Goal: Task Accomplishment & Management: Complete application form

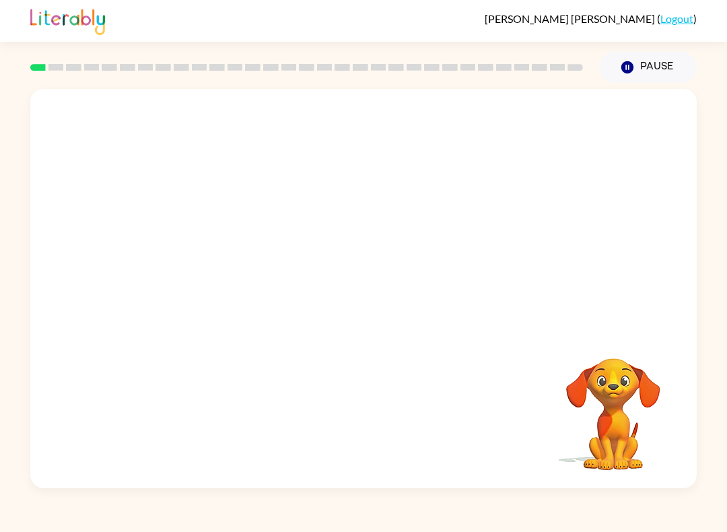
click at [0, 217] on div "Your browser must support playing .mp4 files to use Literably. Please try using…" at bounding box center [363, 285] width 727 height 405
click at [327, 210] on video "Your browser must support playing .mp4 files to use Literably. Please try using…" at bounding box center [363, 209] width 666 height 241
click at [362, 283] on button "button" at bounding box center [363, 294] width 86 height 49
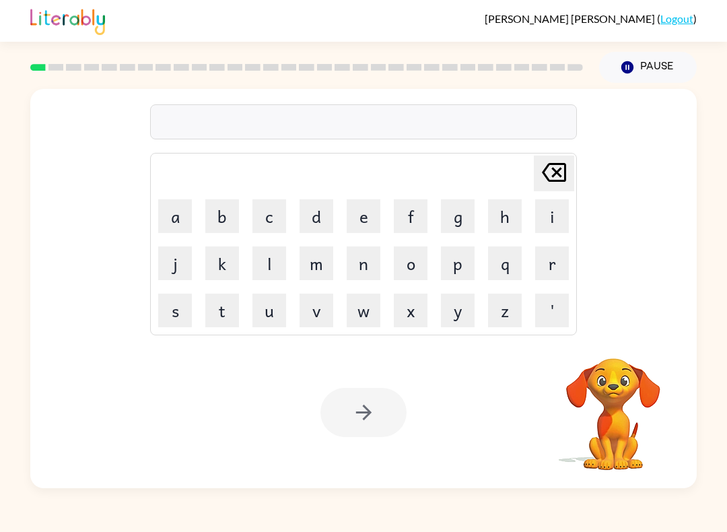
click at [221, 211] on button "b" at bounding box center [222, 216] width 34 height 34
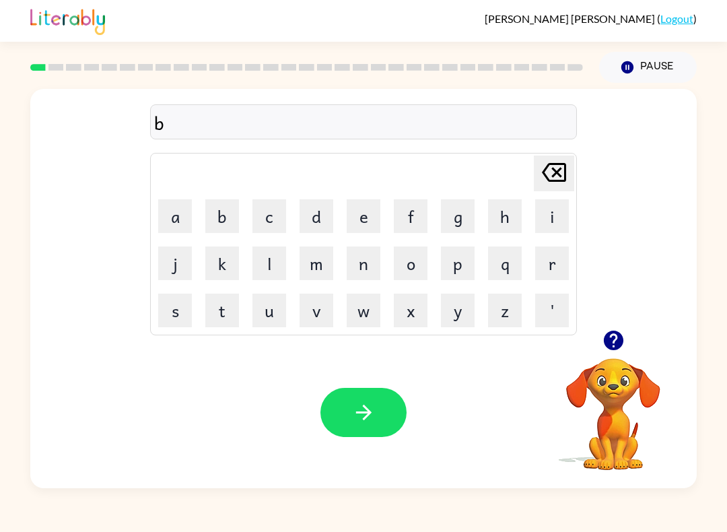
click at [405, 265] on button "o" at bounding box center [411, 263] width 34 height 34
click at [552, 259] on button "r" at bounding box center [552, 263] width 34 height 34
click at [312, 215] on button "d" at bounding box center [316, 216] width 34 height 34
click at [359, 210] on button "e" at bounding box center [363, 216] width 34 height 34
click at [546, 255] on button "r" at bounding box center [552, 263] width 34 height 34
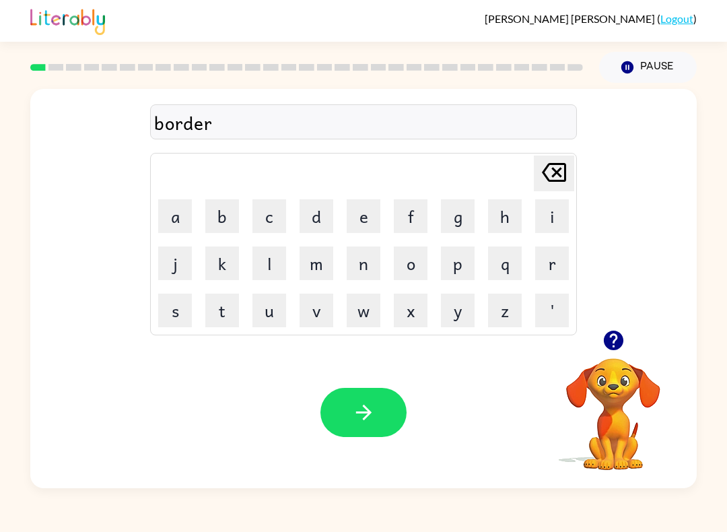
click at [361, 415] on icon "button" at bounding box center [364, 412] width 24 height 24
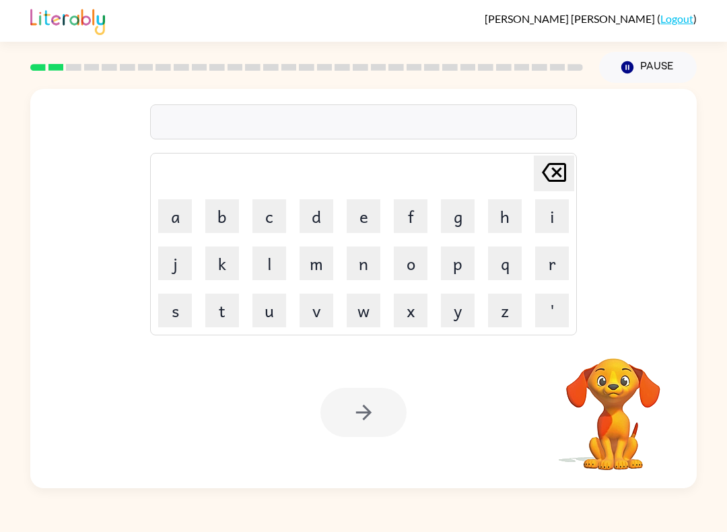
click at [552, 266] on button "r" at bounding box center [552, 263] width 34 height 34
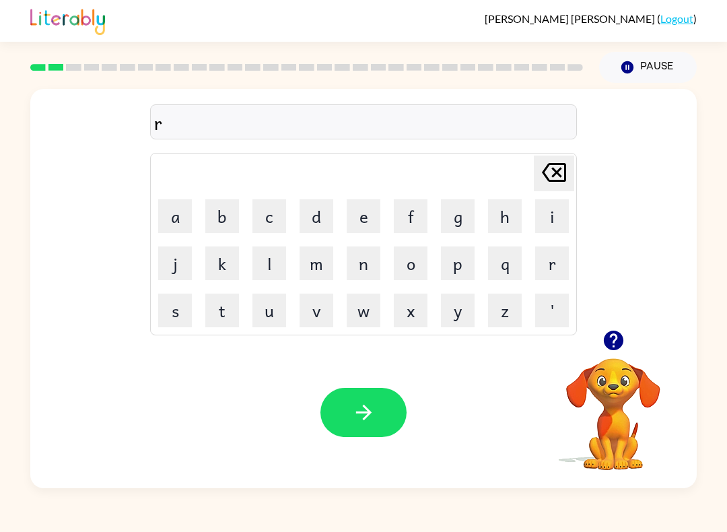
click at [416, 256] on button "o" at bounding box center [411, 263] width 34 height 34
click at [265, 309] on button "u" at bounding box center [269, 310] width 34 height 34
click at [359, 264] on button "n" at bounding box center [363, 263] width 34 height 34
click at [301, 207] on button "d" at bounding box center [316, 216] width 34 height 34
click at [363, 400] on button "button" at bounding box center [363, 412] width 86 height 49
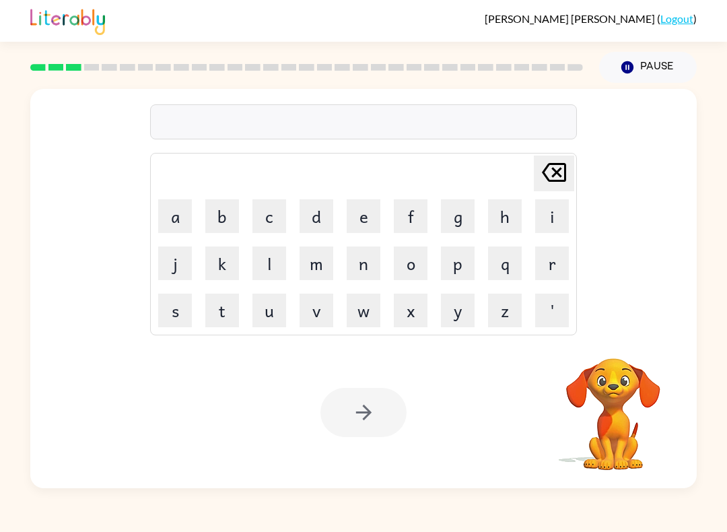
click at [322, 262] on button "m" at bounding box center [316, 263] width 34 height 34
click at [177, 217] on button "a" at bounding box center [175, 216] width 34 height 34
click at [264, 213] on button "c" at bounding box center [269, 216] width 34 height 34
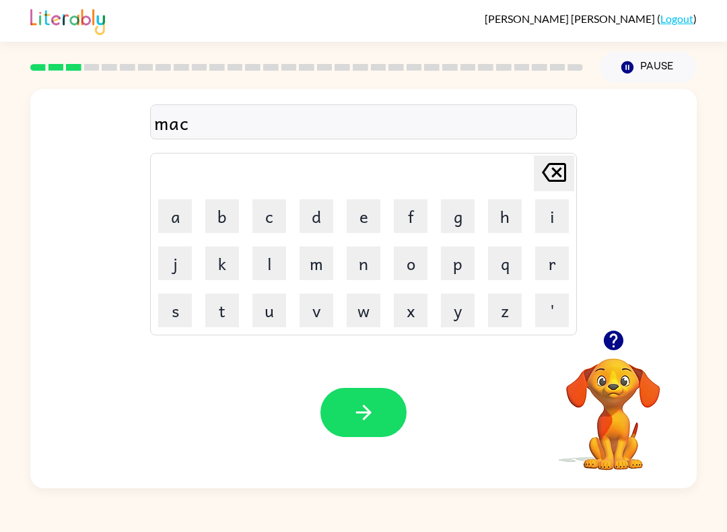
click at [497, 207] on button "h" at bounding box center [505, 216] width 34 height 34
click at [551, 209] on button "i" at bounding box center [552, 216] width 34 height 34
click at [361, 265] on button "n" at bounding box center [363, 263] width 34 height 34
click at [357, 216] on button "e" at bounding box center [363, 216] width 34 height 34
click at [352, 393] on button "button" at bounding box center [363, 412] width 86 height 49
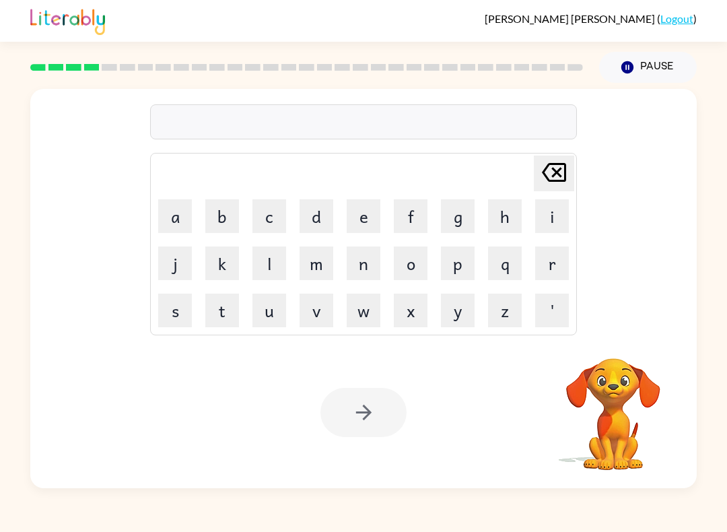
click at [220, 305] on button "t" at bounding box center [222, 310] width 34 height 34
click at [556, 254] on button "r" at bounding box center [552, 263] width 34 height 34
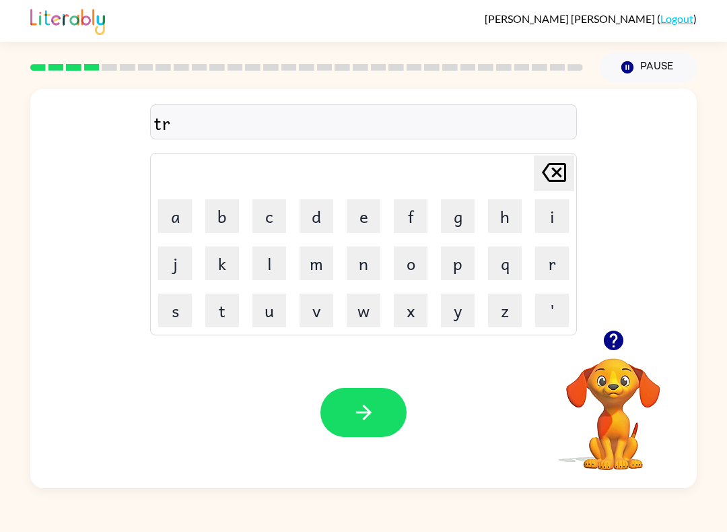
click at [177, 217] on button "a" at bounding box center [175, 216] width 34 height 34
click at [551, 213] on button "i" at bounding box center [552, 216] width 34 height 34
click at [365, 263] on button "n" at bounding box center [363, 263] width 34 height 34
click at [344, 430] on button "button" at bounding box center [363, 412] width 86 height 49
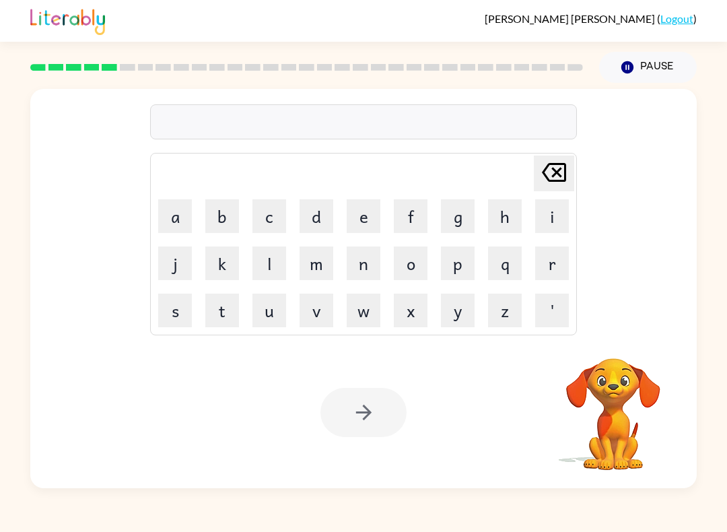
click at [311, 208] on button "d" at bounding box center [316, 216] width 34 height 34
click at [347, 207] on button "e" at bounding box center [363, 216] width 34 height 34
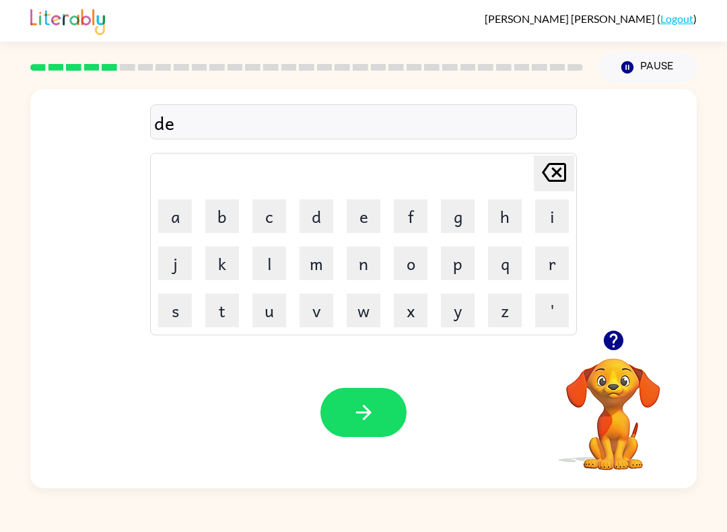
click at [410, 212] on button "f" at bounding box center [411, 216] width 34 height 34
click at [358, 216] on button "e" at bounding box center [363, 216] width 34 height 34
click at [361, 255] on button "n" at bounding box center [363, 263] width 34 height 34
click at [185, 299] on button "s" at bounding box center [175, 310] width 34 height 34
click at [531, 217] on td "i" at bounding box center [552, 216] width 46 height 46
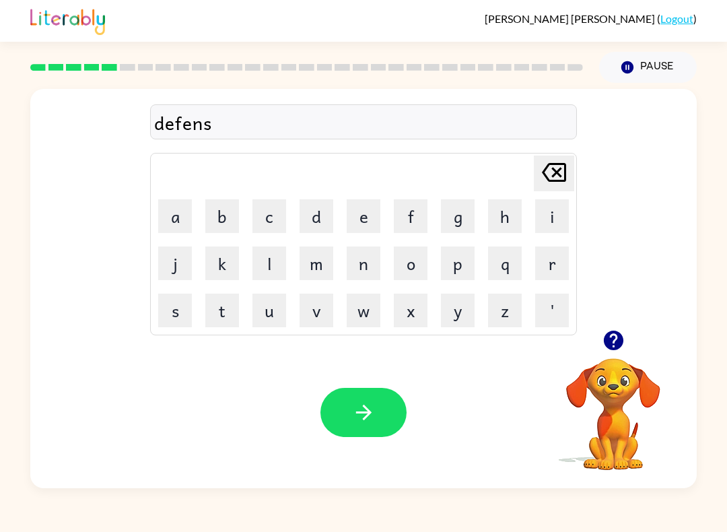
click at [540, 215] on button "i" at bounding box center [552, 216] width 34 height 34
click at [314, 303] on button "v" at bounding box center [316, 310] width 34 height 34
click at [359, 212] on button "e" at bounding box center [363, 216] width 34 height 34
click at [357, 409] on icon "button" at bounding box center [364, 412] width 24 height 24
click at [618, 338] on icon "button" at bounding box center [613, 340] width 20 height 20
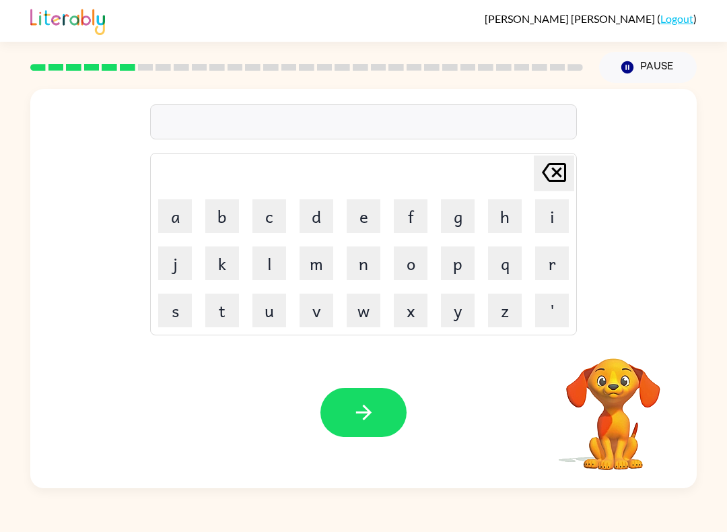
click at [312, 296] on button "v" at bounding box center [316, 310] width 34 height 34
click at [180, 219] on button "a" at bounding box center [175, 216] width 34 height 34
click at [270, 219] on button "c" at bounding box center [269, 216] width 34 height 34
click at [169, 219] on button "a" at bounding box center [175, 216] width 34 height 34
click at [551, 212] on button "i" at bounding box center [552, 216] width 34 height 34
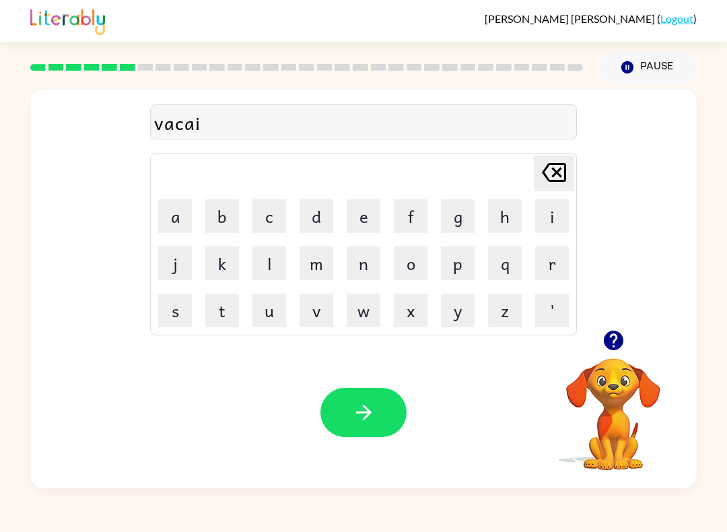
click at [228, 309] on button "t" at bounding box center [222, 310] width 34 height 34
click at [556, 180] on icon at bounding box center [554, 172] width 24 height 19
click at [233, 304] on button "t" at bounding box center [222, 310] width 34 height 34
click at [548, 214] on button "i" at bounding box center [552, 216] width 34 height 34
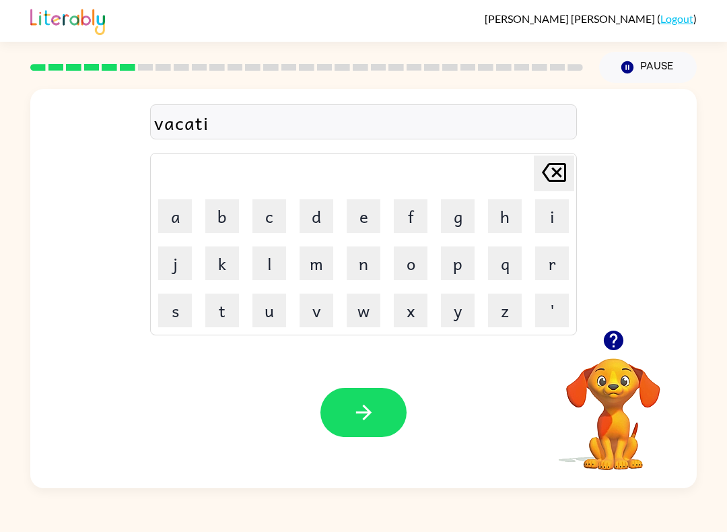
click at [410, 257] on button "o" at bounding box center [411, 263] width 34 height 34
click at [365, 267] on button "n" at bounding box center [363, 263] width 34 height 34
click at [352, 423] on icon "button" at bounding box center [364, 412] width 24 height 24
click at [463, 271] on button "p" at bounding box center [458, 263] width 34 height 34
click at [283, 309] on button "u" at bounding box center [269, 310] width 34 height 34
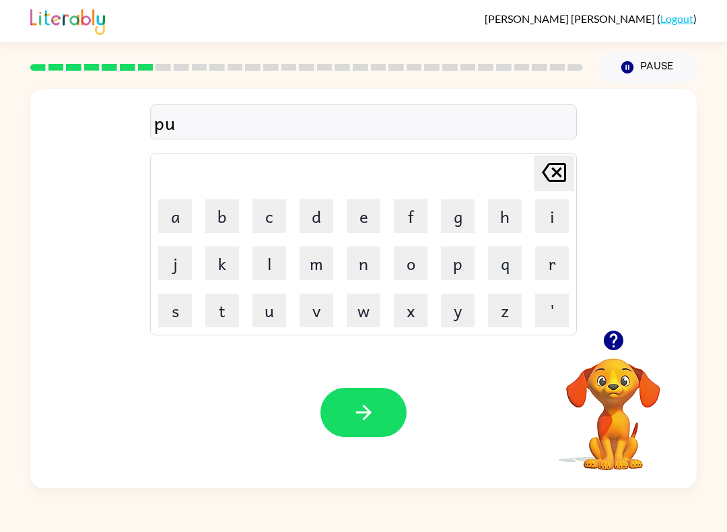
click at [318, 200] on button "d" at bounding box center [316, 216] width 34 height 34
click at [310, 209] on button "d" at bounding box center [316, 216] width 34 height 34
click at [267, 258] on button "l" at bounding box center [269, 263] width 34 height 34
click at [359, 207] on button "e" at bounding box center [363, 216] width 34 height 34
click at [354, 409] on icon "button" at bounding box center [364, 412] width 24 height 24
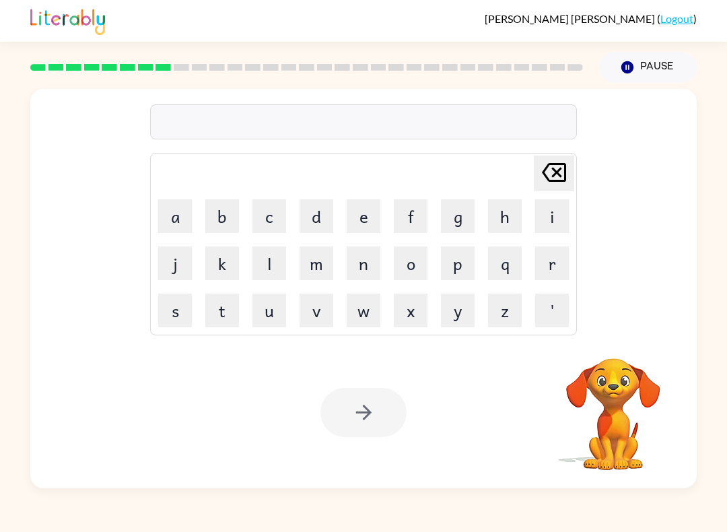
click at [326, 272] on button "m" at bounding box center [316, 263] width 34 height 34
click at [564, 231] on button "i" at bounding box center [552, 216] width 34 height 34
click at [549, 264] on button "r" at bounding box center [552, 263] width 34 height 34
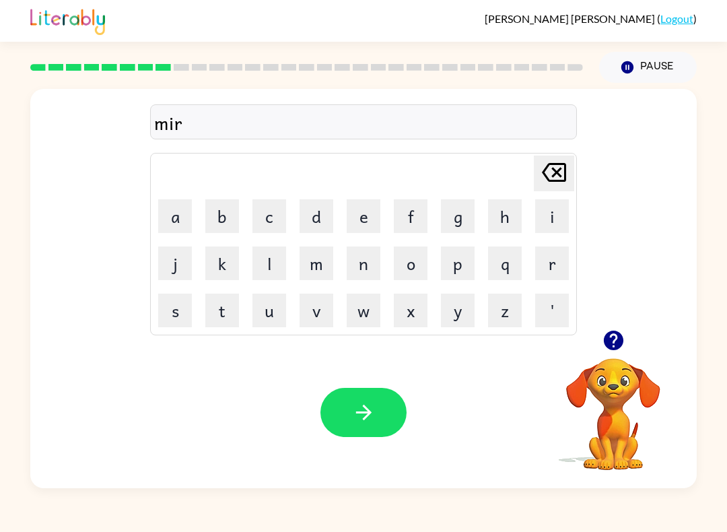
click at [278, 220] on button "c" at bounding box center [269, 216] width 34 height 34
click at [265, 268] on button "l" at bounding box center [269, 263] width 34 height 34
click at [362, 222] on button "e" at bounding box center [363, 216] width 34 height 34
click at [556, 186] on icon "[PERSON_NAME] last character input" at bounding box center [554, 172] width 32 height 32
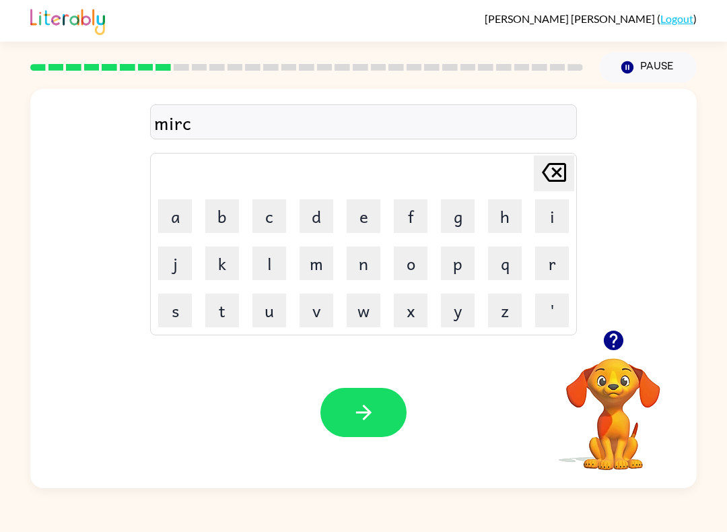
click at [561, 185] on icon "[PERSON_NAME] last character input" at bounding box center [554, 172] width 32 height 32
click at [174, 217] on button "a" at bounding box center [175, 216] width 34 height 34
click at [279, 223] on button "c" at bounding box center [269, 216] width 34 height 34
click at [270, 266] on button "l" at bounding box center [269, 263] width 34 height 34
click at [354, 221] on button "e" at bounding box center [363, 216] width 34 height 34
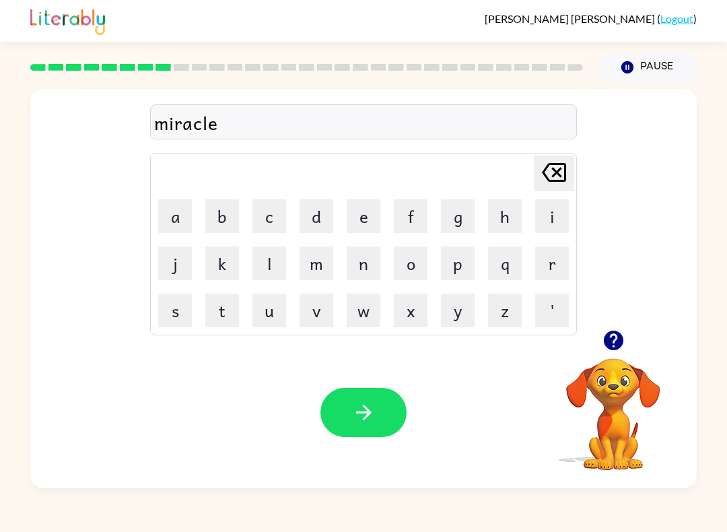
click at [358, 427] on button "button" at bounding box center [363, 412] width 86 height 49
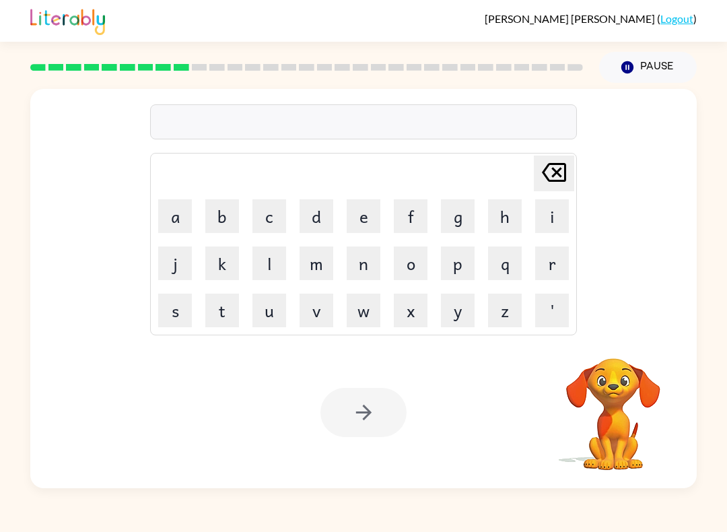
click at [307, 265] on button "m" at bounding box center [316, 263] width 34 height 34
click at [536, 219] on button "i" at bounding box center [552, 216] width 34 height 34
click at [317, 217] on button "d" at bounding box center [316, 216] width 34 height 34
click at [314, 270] on button "m" at bounding box center [316, 263] width 34 height 34
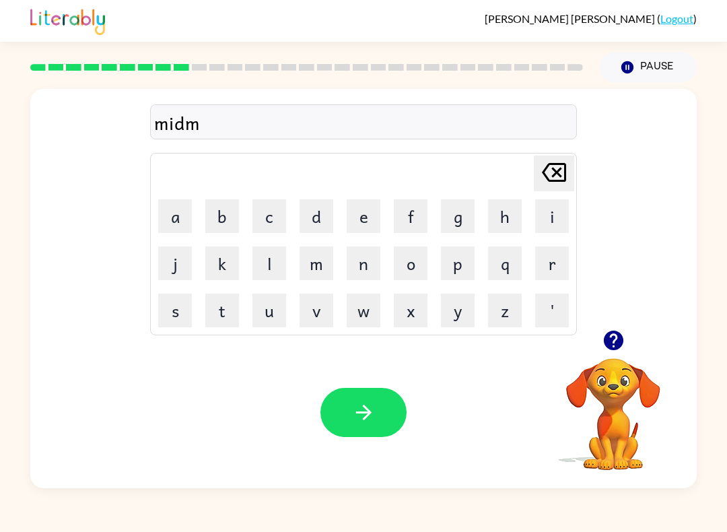
click at [416, 248] on button "o" at bounding box center [411, 263] width 34 height 34
click at [544, 266] on button "r" at bounding box center [552, 263] width 34 height 34
click at [351, 264] on button "n" at bounding box center [363, 263] width 34 height 34
click at [544, 229] on button "i" at bounding box center [552, 216] width 34 height 34
click at [606, 340] on icon "button" at bounding box center [613, 340] width 20 height 20
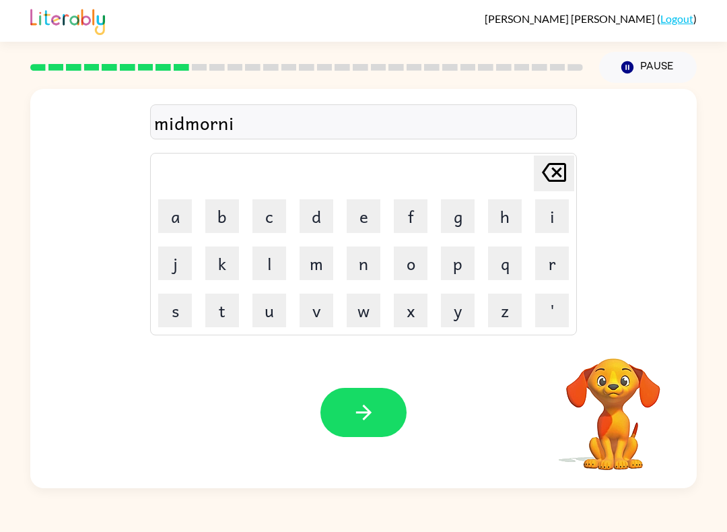
click at [370, 276] on button "n" at bounding box center [363, 263] width 34 height 34
click at [613, 350] on icon "button" at bounding box center [613, 340] width 20 height 20
click at [453, 216] on button "g" at bounding box center [458, 216] width 34 height 34
click at [381, 425] on button "button" at bounding box center [363, 412] width 86 height 49
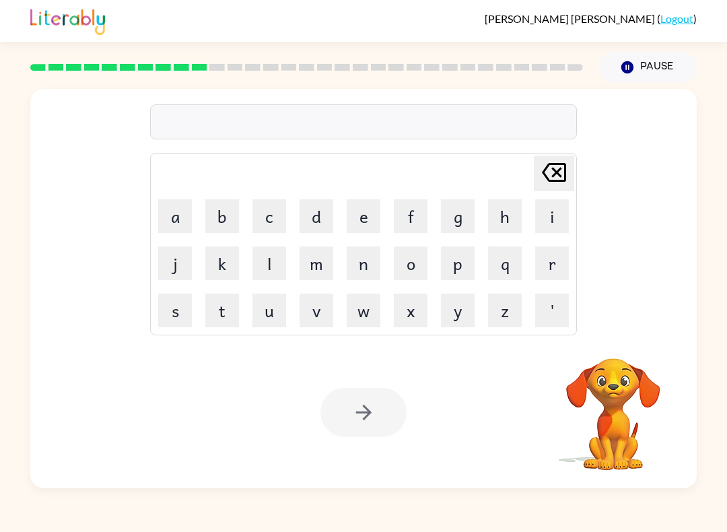
click at [307, 212] on button "d" at bounding box center [316, 216] width 34 height 34
click at [361, 210] on button "e" at bounding box center [363, 216] width 34 height 34
click at [180, 305] on button "s" at bounding box center [175, 310] width 34 height 34
click at [221, 307] on button "t" at bounding box center [222, 310] width 34 height 34
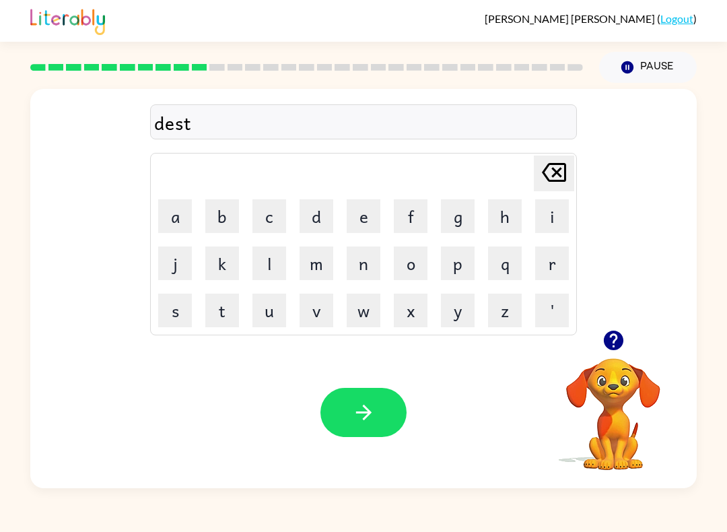
click at [548, 265] on button "r" at bounding box center [552, 263] width 34 height 34
click at [268, 304] on button "u" at bounding box center [269, 310] width 34 height 34
click at [174, 304] on button "s" at bounding box center [175, 310] width 34 height 34
click at [227, 314] on button "t" at bounding box center [222, 310] width 34 height 34
click at [353, 416] on icon "button" at bounding box center [364, 412] width 24 height 24
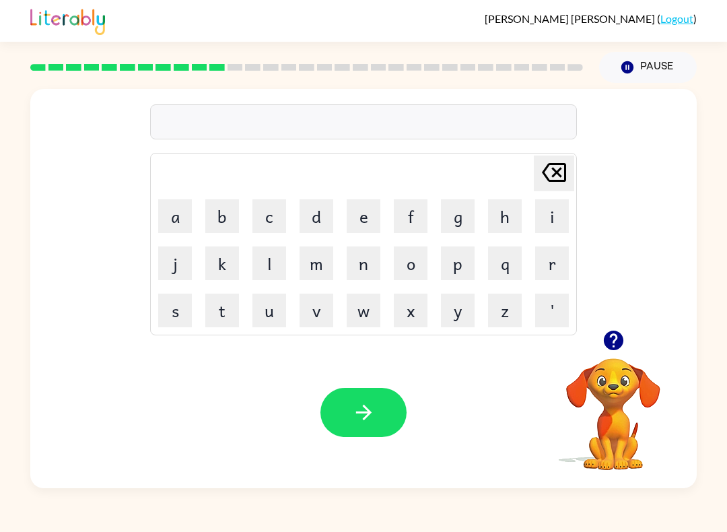
click at [545, 260] on button "r" at bounding box center [552, 263] width 34 height 34
click at [402, 262] on button "o" at bounding box center [411, 263] width 34 height 34
click at [170, 213] on button "a" at bounding box center [175, 216] width 34 height 34
click at [312, 225] on button "d" at bounding box center [316, 216] width 34 height 34
click at [355, 421] on icon "button" at bounding box center [364, 412] width 24 height 24
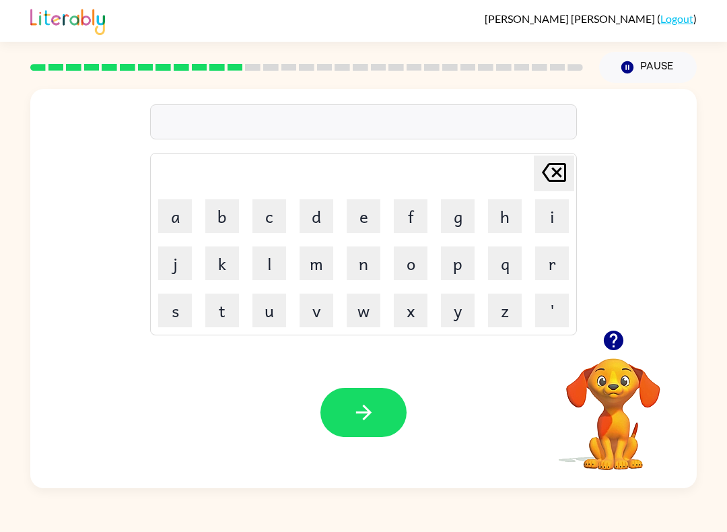
click at [275, 314] on button "u" at bounding box center [269, 310] width 34 height 34
click at [447, 264] on button "p" at bounding box center [458, 263] width 34 height 34
click at [460, 231] on button "g" at bounding box center [458, 216] width 34 height 34
click at [561, 272] on button "r" at bounding box center [552, 263] width 34 height 34
click at [167, 217] on button "a" at bounding box center [175, 216] width 34 height 34
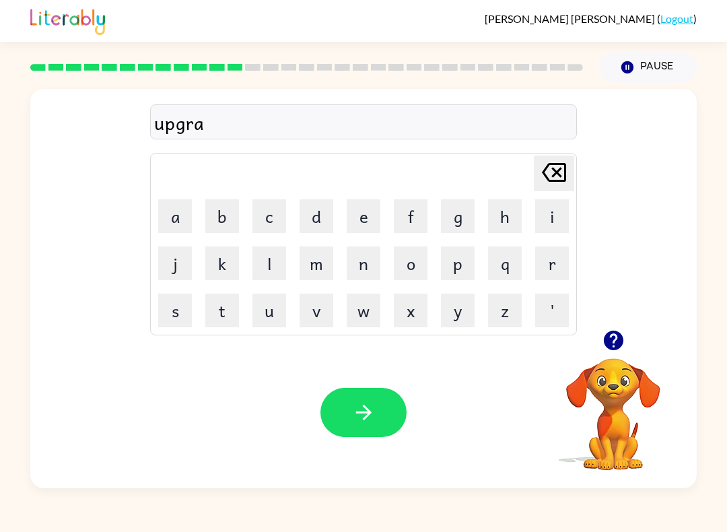
click at [315, 223] on button "d" at bounding box center [316, 216] width 34 height 34
click at [362, 223] on button "e" at bounding box center [363, 216] width 34 height 34
click at [363, 423] on icon "button" at bounding box center [364, 412] width 24 height 24
click at [608, 343] on icon "button" at bounding box center [613, 340] width 20 height 20
click at [316, 270] on button "m" at bounding box center [316, 263] width 34 height 34
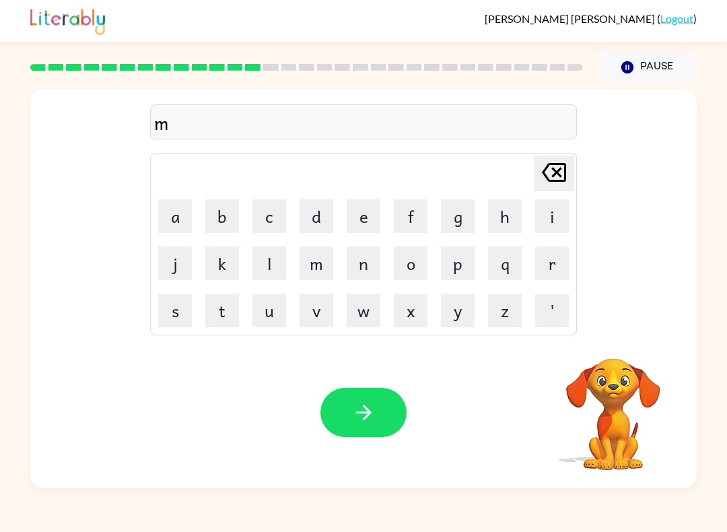
click at [178, 222] on button "a" at bounding box center [175, 216] width 34 height 34
click at [327, 220] on button "d" at bounding box center [316, 216] width 34 height 34
click at [357, 266] on button "n" at bounding box center [363, 263] width 34 height 34
click at [351, 208] on button "e" at bounding box center [363, 216] width 34 height 34
click at [182, 315] on button "s" at bounding box center [175, 310] width 34 height 34
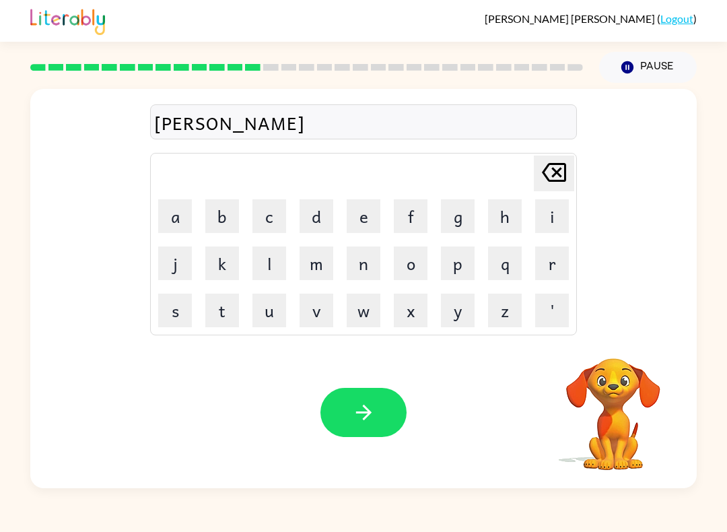
click at [182, 314] on button "s" at bounding box center [175, 310] width 34 height 34
click at [342, 433] on button "button" at bounding box center [363, 412] width 86 height 49
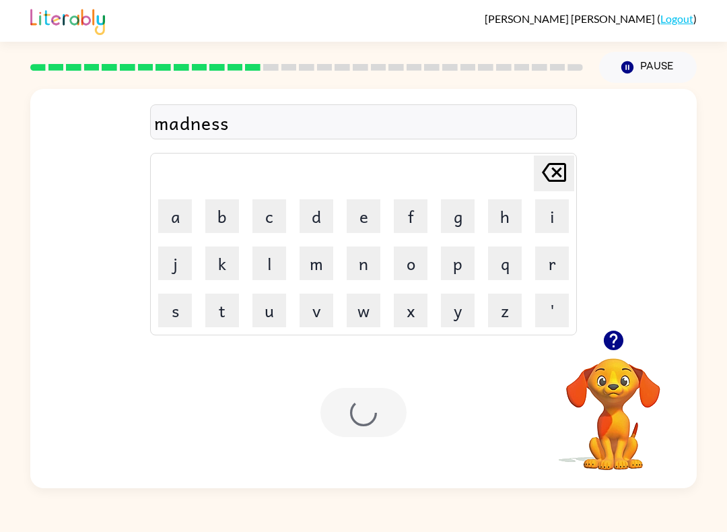
click at [342, 432] on div at bounding box center [363, 412] width 86 height 49
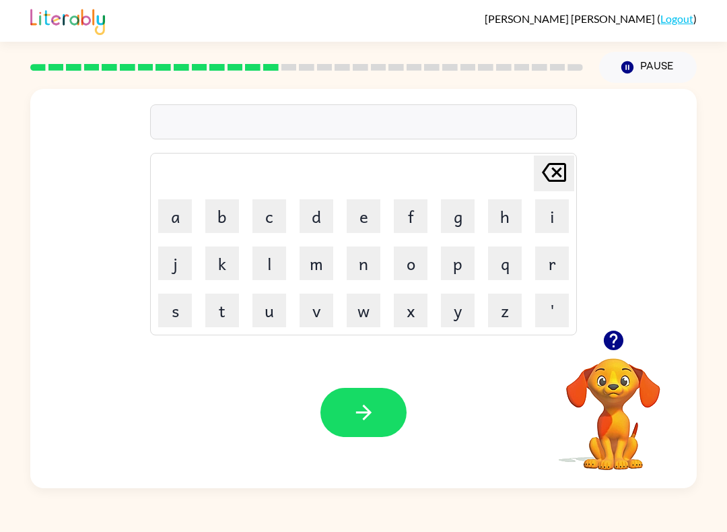
click at [611, 345] on icon "button" at bounding box center [613, 340] width 20 height 20
click at [230, 231] on button "b" at bounding box center [222, 216] width 34 height 34
click at [416, 270] on button "o" at bounding box center [411, 263] width 34 height 34
click at [356, 266] on button "n" at bounding box center [363, 263] width 34 height 34
click at [357, 213] on button "e" at bounding box center [363, 216] width 34 height 34
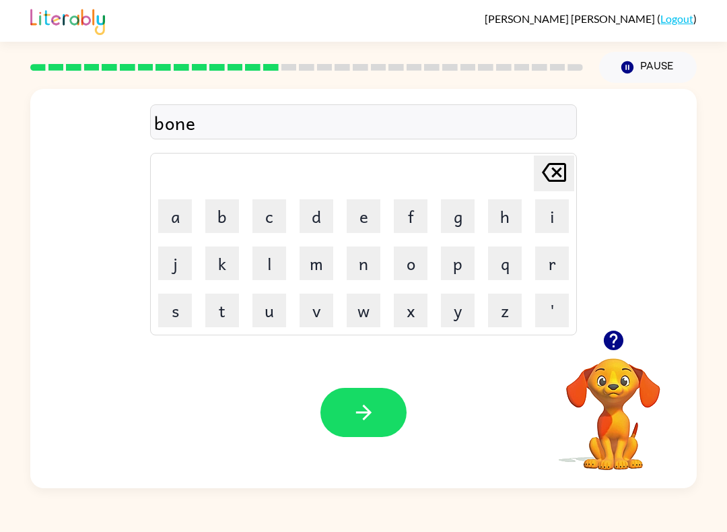
click at [357, 256] on button "n" at bounding box center [363, 263] width 34 height 34
click at [366, 222] on button "e" at bounding box center [363, 216] width 34 height 34
click at [180, 307] on button "s" at bounding box center [175, 310] width 34 height 34
click at [179, 306] on button "s" at bounding box center [175, 310] width 34 height 34
click at [363, 423] on icon "button" at bounding box center [364, 412] width 24 height 24
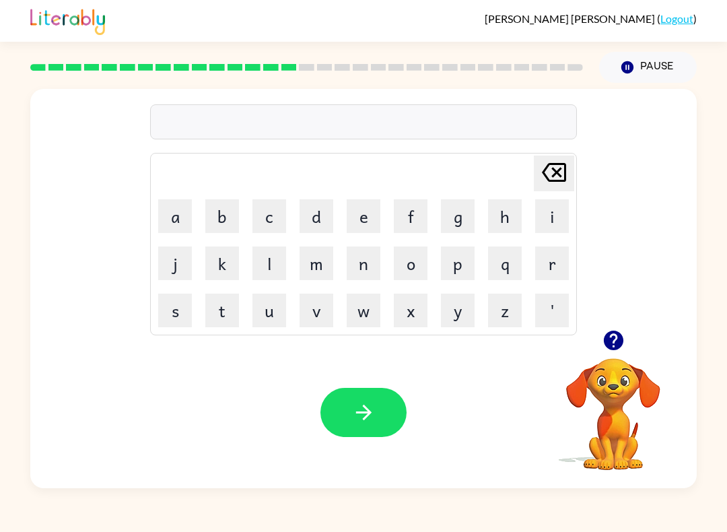
click at [601, 336] on icon "button" at bounding box center [613, 340] width 24 height 24
click at [186, 314] on button "s" at bounding box center [175, 310] width 34 height 34
click at [367, 326] on button "w" at bounding box center [363, 310] width 34 height 34
click at [166, 216] on button "a" at bounding box center [175, 216] width 34 height 34
click at [552, 254] on button "r" at bounding box center [552, 263] width 34 height 34
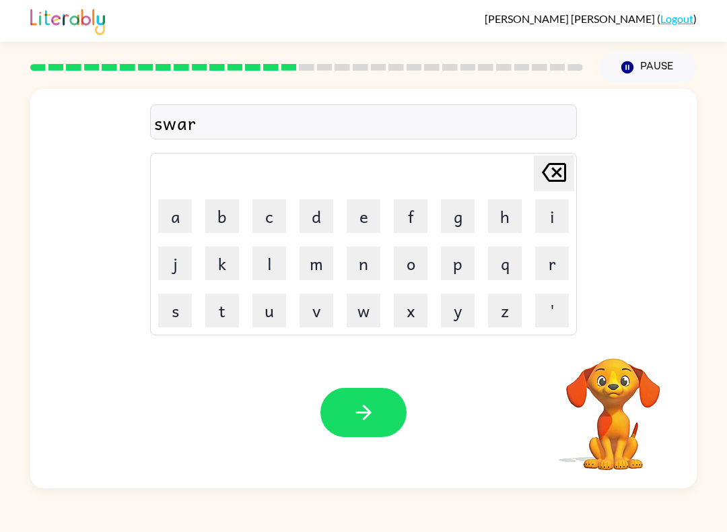
click at [319, 258] on button "m" at bounding box center [316, 263] width 34 height 34
click at [357, 400] on button "button" at bounding box center [363, 412] width 86 height 49
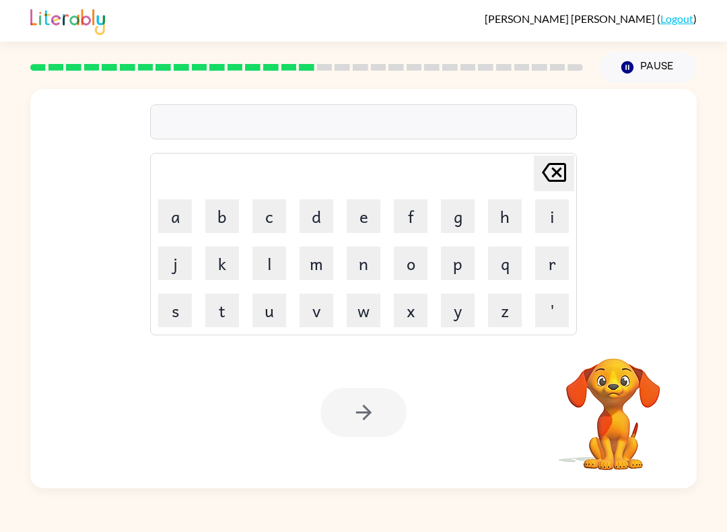
click at [556, 262] on button "r" at bounding box center [552, 263] width 34 height 34
click at [176, 204] on button "a" at bounding box center [175, 216] width 34 height 34
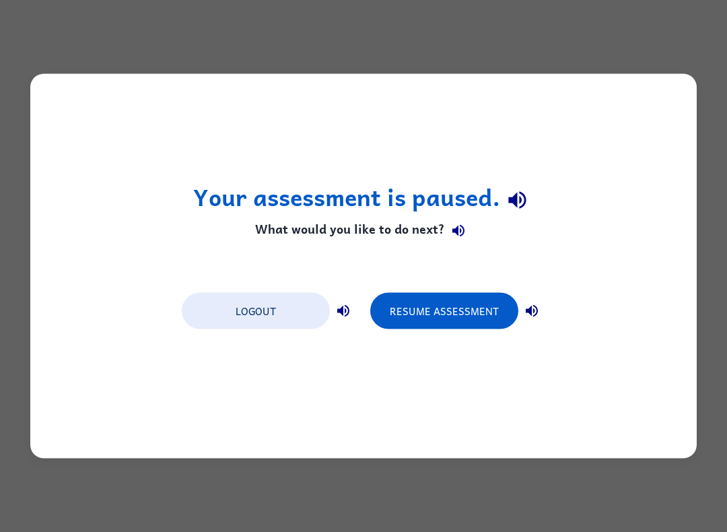
click at [402, 317] on button "Resume Assessment" at bounding box center [444, 311] width 148 height 36
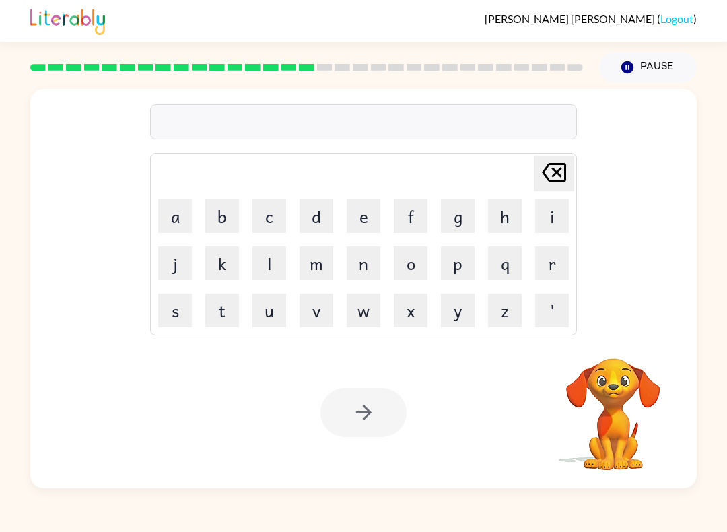
click at [557, 262] on button "r" at bounding box center [552, 263] width 34 height 34
click at [182, 216] on button "a" at bounding box center [175, 216] width 34 height 34
click at [322, 271] on button "m" at bounding box center [316, 263] width 34 height 34
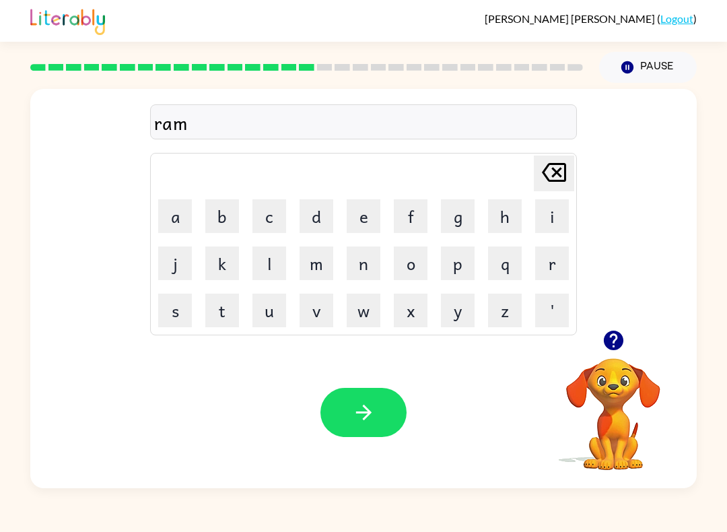
click at [352, 405] on icon "button" at bounding box center [364, 412] width 24 height 24
click at [607, 334] on icon "button" at bounding box center [613, 340] width 20 height 20
click at [557, 256] on button "r" at bounding box center [552, 263] width 34 height 34
click at [355, 216] on button "e" at bounding box center [363, 216] width 34 height 34
click at [186, 214] on button "a" at bounding box center [175, 216] width 34 height 34
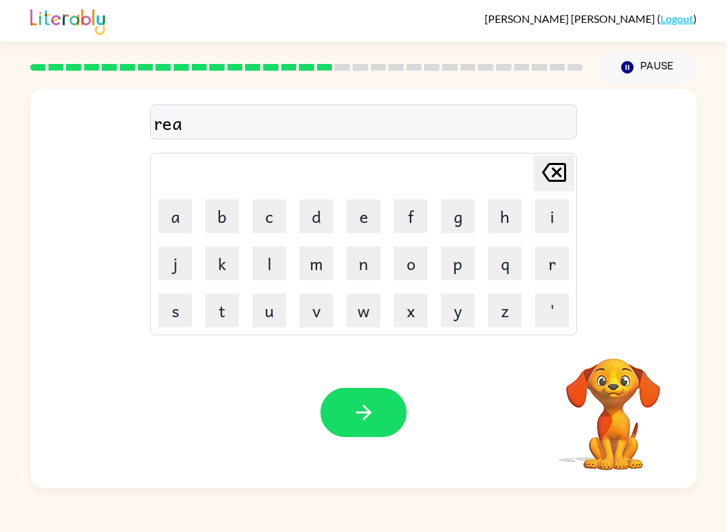
click at [312, 262] on button "m" at bounding box center [316, 263] width 34 height 34
click at [554, 217] on button "i" at bounding box center [552, 216] width 34 height 34
click at [361, 258] on button "n" at bounding box center [363, 263] width 34 height 34
click at [447, 229] on button "g" at bounding box center [458, 216] width 34 height 34
click at [372, 406] on icon "button" at bounding box center [364, 412] width 24 height 24
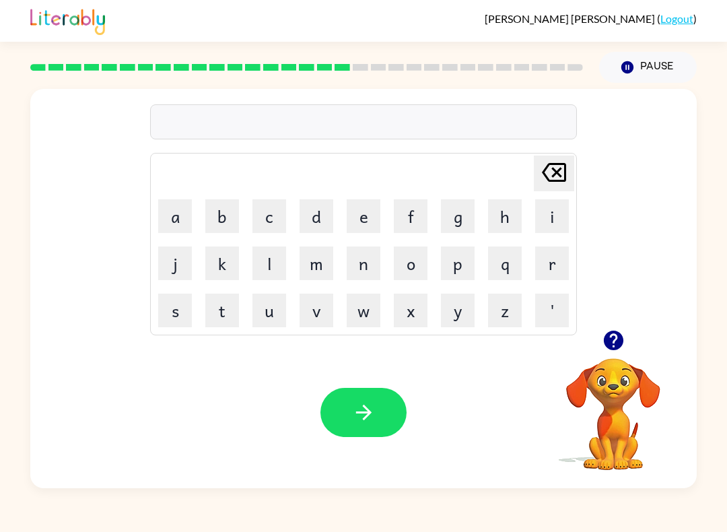
click at [554, 274] on button "r" at bounding box center [552, 263] width 34 height 34
click at [551, 221] on button "i" at bounding box center [552, 216] width 34 height 34
click at [186, 317] on button "s" at bounding box center [175, 310] width 34 height 34
click at [215, 259] on button "k" at bounding box center [222, 263] width 34 height 34
click at [549, 216] on button "i" at bounding box center [552, 216] width 34 height 34
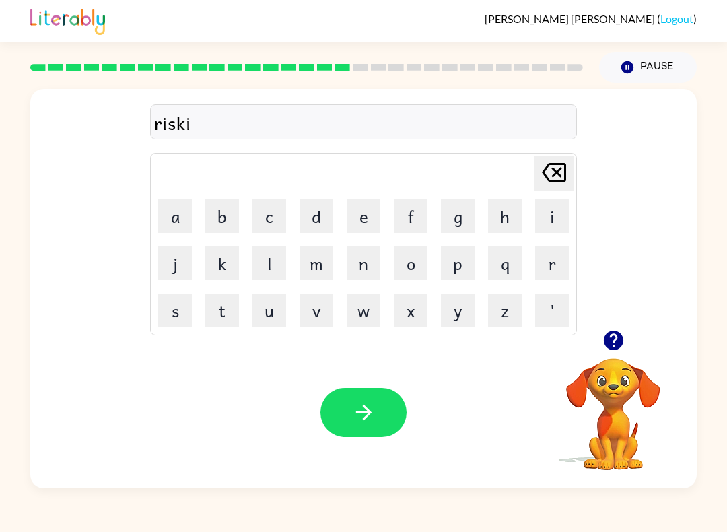
click at [359, 219] on button "e" at bounding box center [363, 216] width 34 height 34
click at [170, 293] on button "s" at bounding box center [175, 310] width 34 height 34
click at [228, 311] on button "t" at bounding box center [222, 310] width 34 height 34
click at [346, 421] on button "button" at bounding box center [363, 412] width 86 height 49
click at [421, 253] on button "o" at bounding box center [411, 263] width 34 height 34
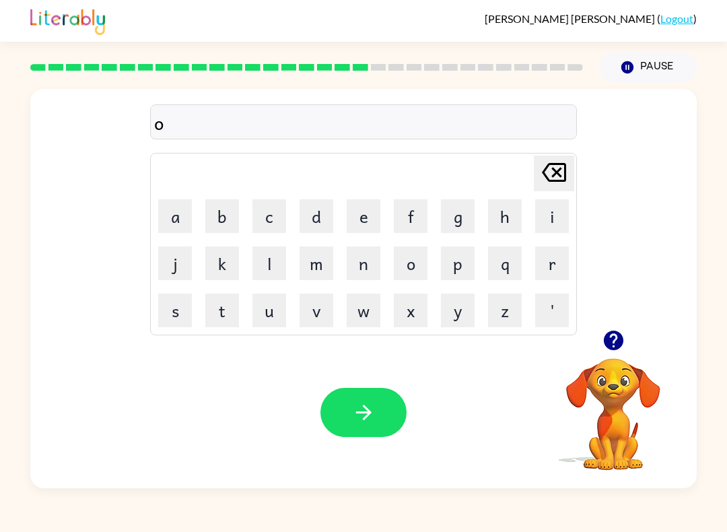
click at [565, 247] on button "r" at bounding box center [552, 263] width 34 height 34
click at [277, 227] on button "c" at bounding box center [269, 216] width 34 height 34
click at [507, 231] on button "h" at bounding box center [505, 216] width 34 height 34
click at [604, 340] on icon "button" at bounding box center [613, 340] width 20 height 20
click at [549, 262] on button "r" at bounding box center [552, 263] width 34 height 34
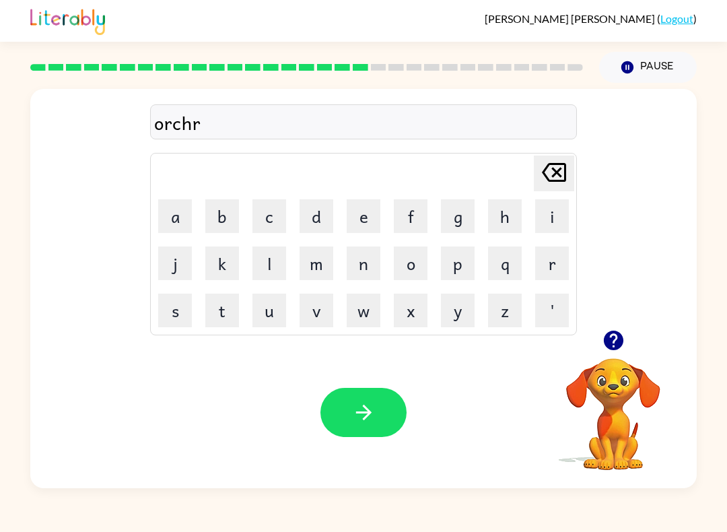
click at [365, 211] on button "e" at bounding box center [363, 216] width 34 height 34
click at [324, 213] on button "d" at bounding box center [316, 216] width 34 height 34
click at [362, 398] on button "button" at bounding box center [363, 412] width 86 height 49
click at [623, 354] on button "button" at bounding box center [613, 340] width 34 height 34
click at [425, 219] on button "f" at bounding box center [411, 216] width 34 height 34
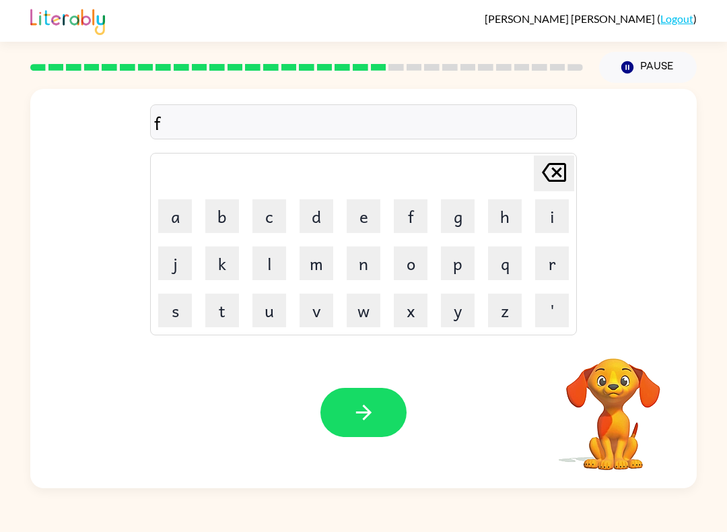
click at [414, 262] on button "o" at bounding box center [411, 263] width 34 height 34
click at [272, 264] on button "l" at bounding box center [269, 263] width 34 height 34
click at [408, 262] on button "o" at bounding box center [411, 263] width 34 height 34
click at [270, 305] on button "u" at bounding box center [269, 310] width 34 height 34
click at [306, 221] on button "d" at bounding box center [316, 216] width 34 height 34
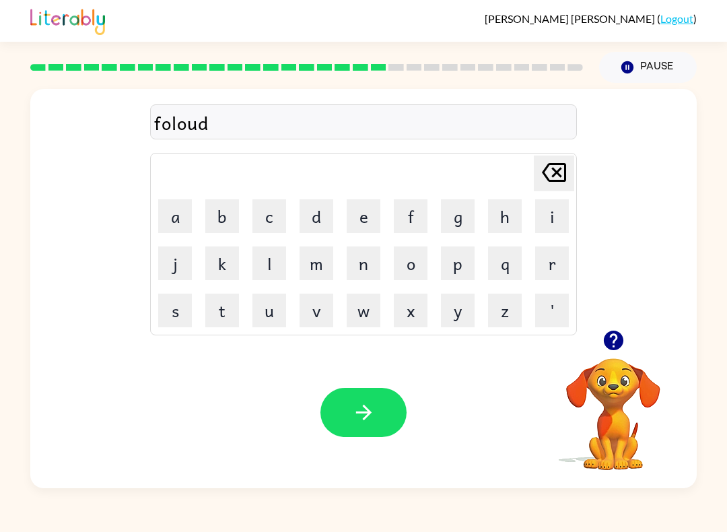
click at [365, 410] on icon "button" at bounding box center [364, 412] width 24 height 24
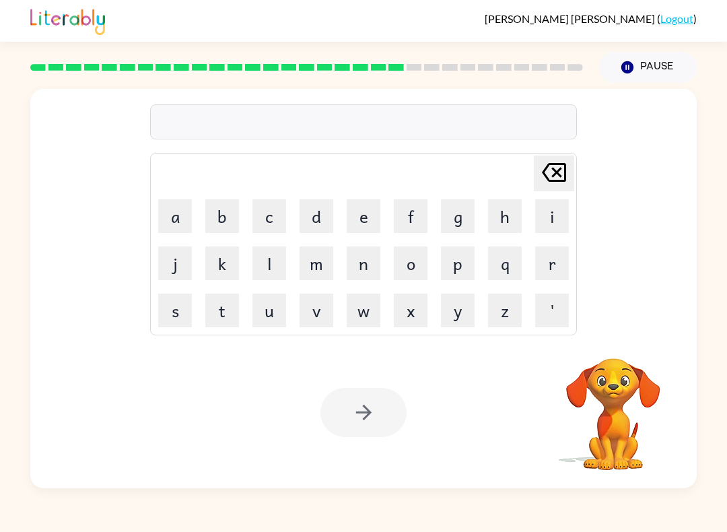
click at [172, 309] on button "s" at bounding box center [175, 310] width 34 height 34
click at [369, 220] on button "e" at bounding box center [363, 216] width 34 height 34
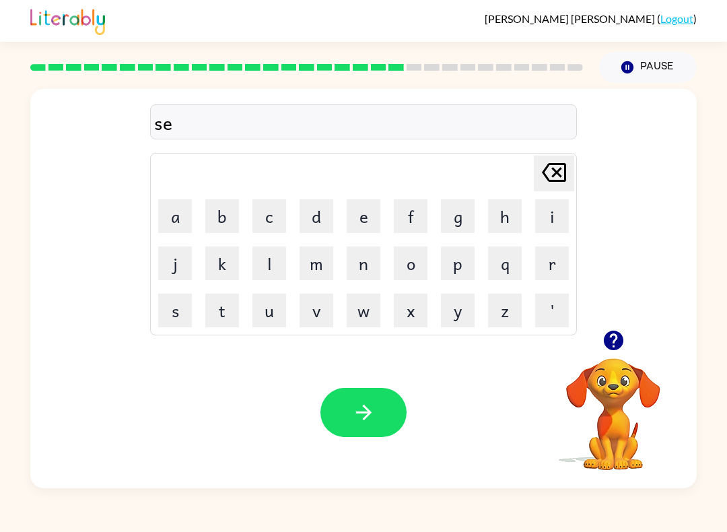
click at [361, 262] on button "n" at bounding box center [363, 263] width 34 height 34
click at [221, 305] on button "t" at bounding box center [222, 310] width 34 height 34
click at [361, 213] on button "e" at bounding box center [363, 216] width 34 height 34
click at [453, 258] on button "p" at bounding box center [458, 263] width 34 height 34
click at [554, 215] on button "i" at bounding box center [552, 216] width 34 height 34
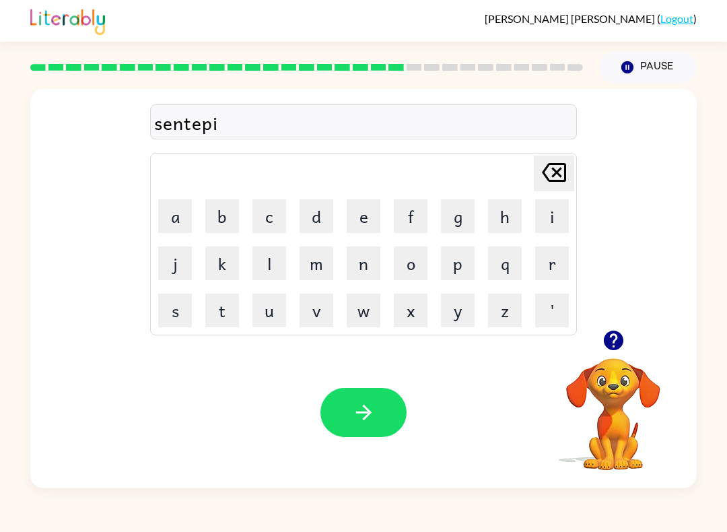
click at [309, 219] on button "d" at bounding box center [316, 216] width 34 height 34
click at [329, 416] on button "button" at bounding box center [363, 412] width 86 height 49
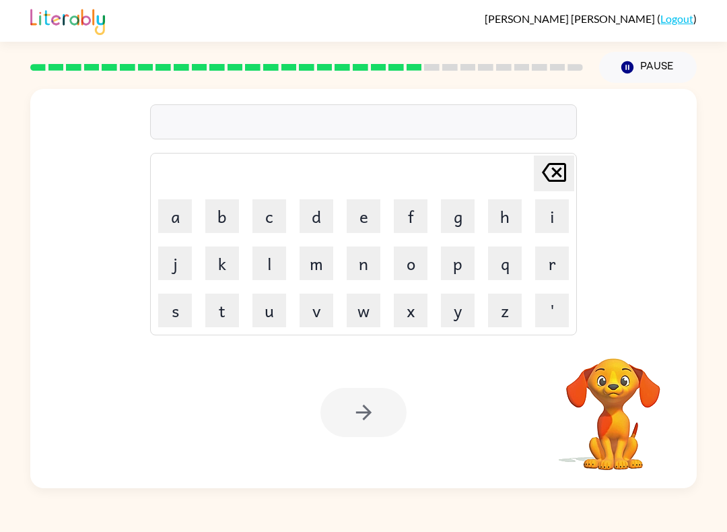
click at [175, 287] on table "[PERSON_NAME] last character input a b c d e f g h i j k l m n o p q r s t u v …" at bounding box center [363, 243] width 425 height 181
click at [176, 302] on button "s" at bounding box center [175, 310] width 34 height 34
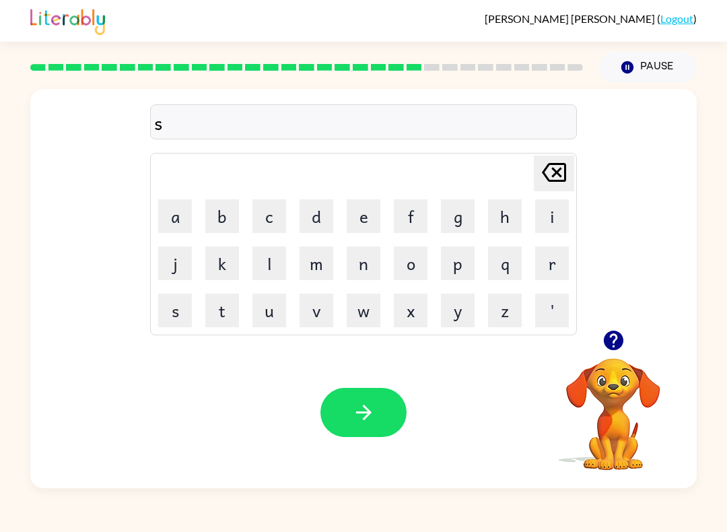
click at [413, 258] on button "o" at bounding box center [411, 263] width 34 height 34
click at [176, 304] on button "s" at bounding box center [175, 310] width 34 height 34
click at [227, 307] on button "t" at bounding box center [222, 310] width 34 height 34
click at [183, 224] on button "a" at bounding box center [175, 216] width 34 height 34
click at [558, 215] on button "i" at bounding box center [552, 216] width 34 height 34
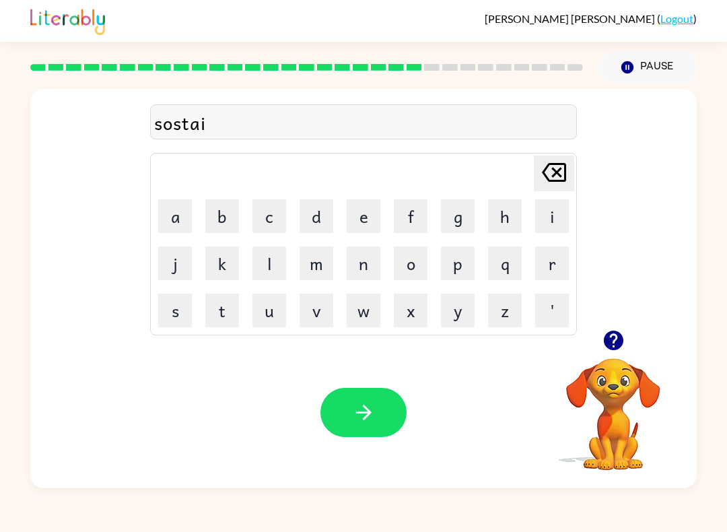
click at [616, 344] on icon "button" at bounding box center [613, 340] width 20 height 20
click at [365, 258] on button "n" at bounding box center [363, 263] width 34 height 34
click at [351, 412] on button "button" at bounding box center [363, 412] width 86 height 49
click at [403, 217] on button "f" at bounding box center [411, 216] width 34 height 34
click at [402, 263] on button "o" at bounding box center [411, 263] width 34 height 34
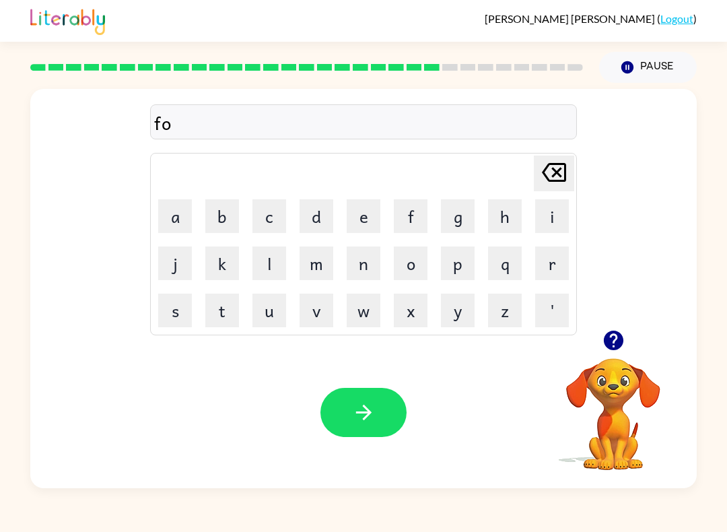
click at [558, 260] on button "r" at bounding box center [552, 263] width 34 height 34
click at [361, 318] on button "w" at bounding box center [363, 310] width 34 height 34
click at [418, 258] on button "o" at bounding box center [411, 263] width 34 height 34
click at [560, 258] on button "r" at bounding box center [552, 263] width 34 height 34
click at [320, 214] on button "d" at bounding box center [316, 216] width 34 height 34
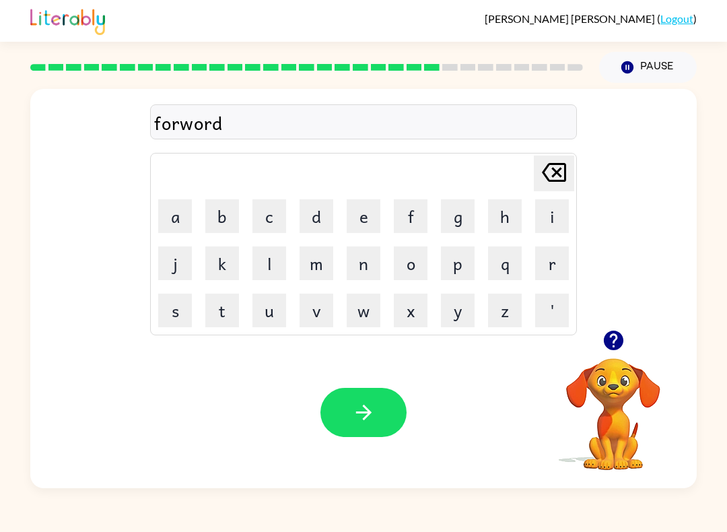
click at [375, 412] on icon "button" at bounding box center [364, 412] width 24 height 24
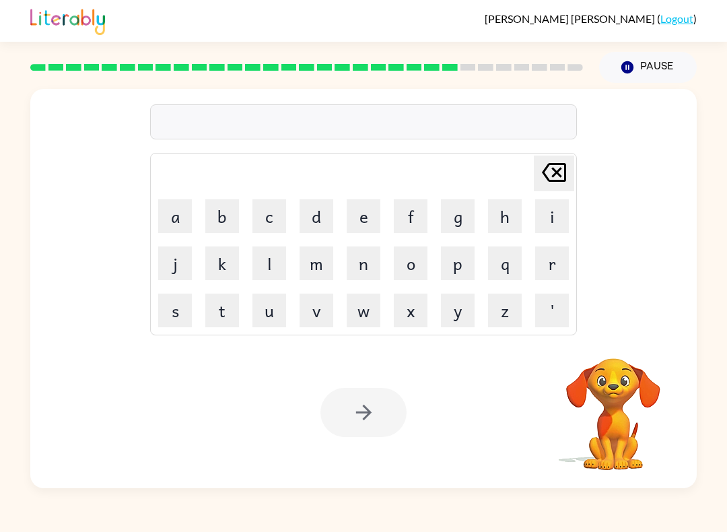
click at [552, 268] on button "r" at bounding box center [552, 263] width 34 height 34
click at [368, 211] on button "e" at bounding box center [363, 216] width 34 height 34
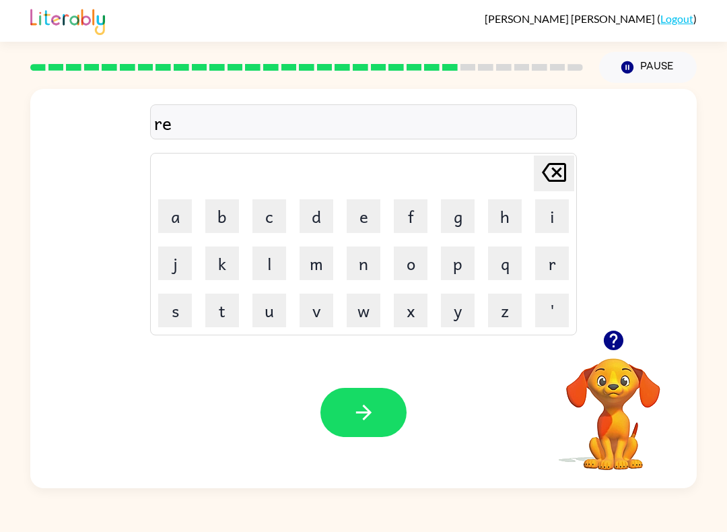
click at [263, 262] on button "l" at bounding box center [269, 263] width 34 height 34
click at [172, 217] on button "a" at bounding box center [175, 216] width 34 height 34
click at [224, 312] on button "t" at bounding box center [222, 310] width 34 height 34
click at [316, 217] on button "d" at bounding box center [316, 216] width 34 height 34
click at [554, 199] on button "i" at bounding box center [552, 216] width 34 height 34
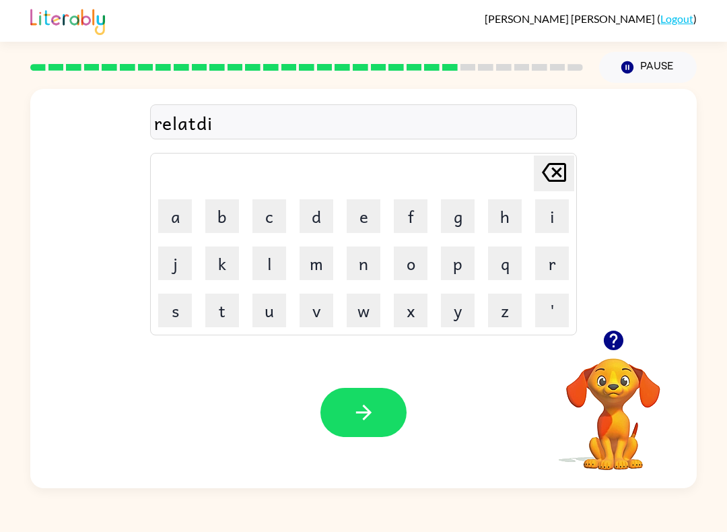
click at [555, 176] on icon "[PERSON_NAME] last character input" at bounding box center [554, 172] width 32 height 32
click at [357, 216] on button "e" at bounding box center [363, 216] width 34 height 34
click at [326, 226] on button "d" at bounding box center [316, 216] width 34 height 34
click at [366, 400] on button "button" at bounding box center [363, 412] width 86 height 49
click at [445, 210] on button "g" at bounding box center [458, 216] width 34 height 34
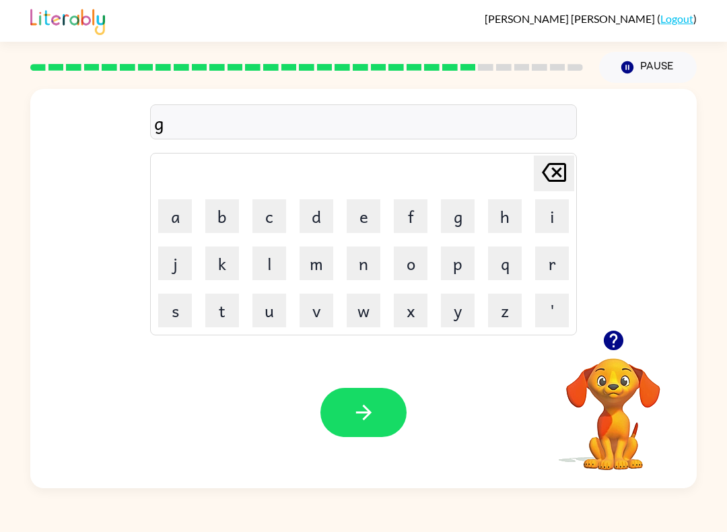
click at [412, 257] on button "o" at bounding box center [411, 263] width 34 height 34
click at [231, 204] on button "b" at bounding box center [222, 216] width 34 height 34
click at [260, 264] on button "l" at bounding box center [269, 263] width 34 height 34
click at [553, 213] on button "i" at bounding box center [552, 216] width 34 height 34
click at [358, 264] on button "n" at bounding box center [363, 263] width 34 height 34
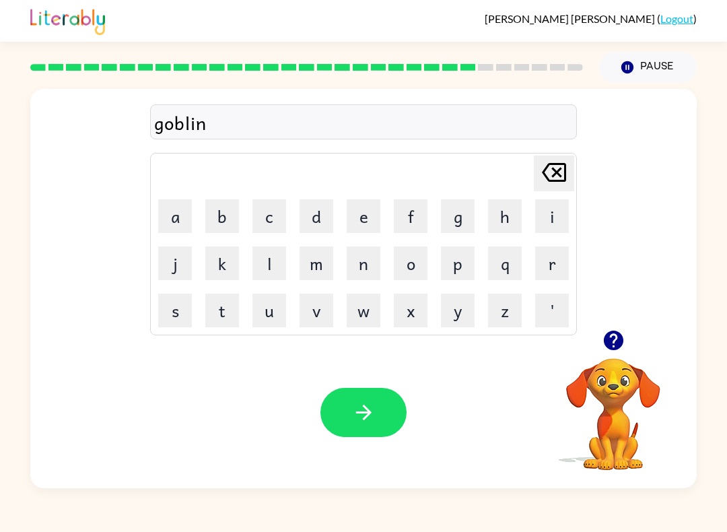
click at [460, 211] on button "g" at bounding box center [458, 216] width 34 height 34
click at [375, 396] on button "button" at bounding box center [363, 412] width 86 height 49
click at [262, 253] on button "l" at bounding box center [269, 263] width 34 height 34
click at [419, 255] on button "o" at bounding box center [411, 263] width 34 height 34
click at [309, 263] on button "m" at bounding box center [316, 263] width 34 height 34
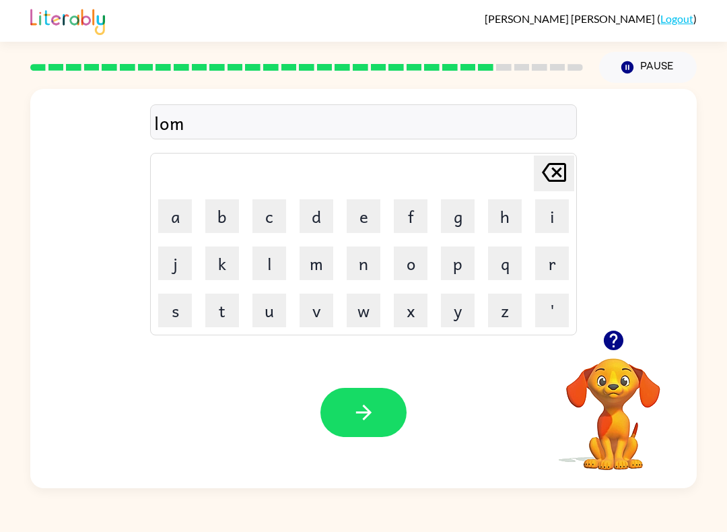
click at [227, 219] on button "b" at bounding box center [222, 216] width 34 height 34
click at [360, 216] on button "e" at bounding box center [363, 216] width 34 height 34
click at [555, 262] on button "r" at bounding box center [552, 263] width 34 height 34
click at [618, 351] on icon "button" at bounding box center [613, 340] width 24 height 24
click at [595, 343] on video "Your browser must support playing .mp4 files to use Literably. Please try using…" at bounding box center [613, 404] width 135 height 135
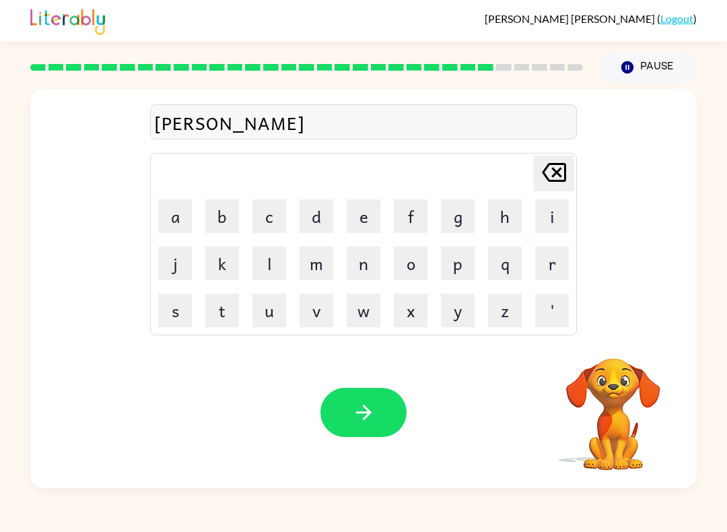
click at [173, 267] on button "j" at bounding box center [175, 263] width 34 height 34
click at [176, 227] on button "a" at bounding box center [175, 216] width 34 height 34
click at [228, 270] on button "k" at bounding box center [222, 263] width 34 height 34
click at [340, 414] on button "button" at bounding box center [363, 412] width 86 height 49
click at [610, 346] on icon "button" at bounding box center [613, 340] width 20 height 20
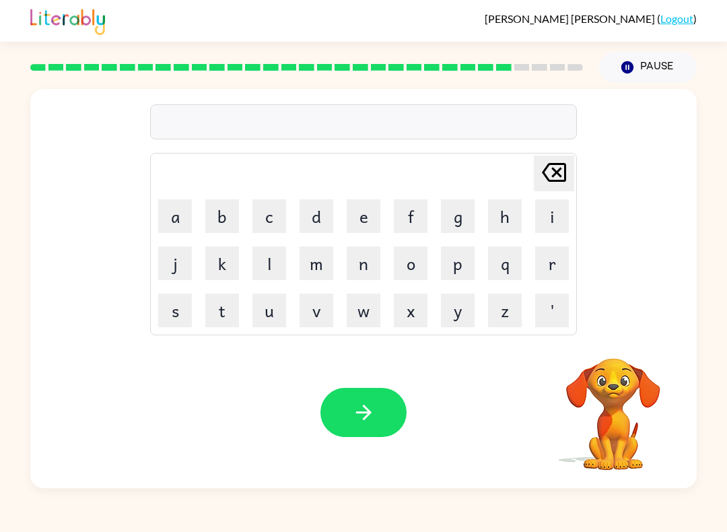
click at [452, 264] on button "p" at bounding box center [458, 263] width 34 height 34
click at [349, 218] on button "e" at bounding box center [363, 216] width 34 height 34
click at [169, 201] on button "a" at bounding box center [175, 216] width 34 height 34
click at [544, 257] on button "r" at bounding box center [552, 263] width 34 height 34
click at [186, 314] on button "s" at bounding box center [175, 310] width 34 height 34
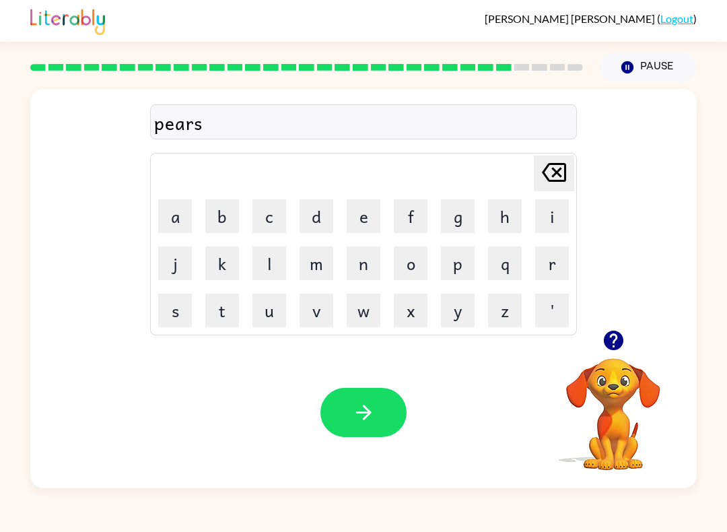
click at [343, 409] on button "button" at bounding box center [363, 412] width 86 height 49
click at [205, 313] on button "t" at bounding box center [222, 310] width 34 height 34
click at [495, 220] on button "h" at bounding box center [505, 216] width 34 height 34
click at [564, 215] on button "i" at bounding box center [552, 216] width 34 height 34
click at [353, 267] on button "n" at bounding box center [363, 263] width 34 height 34
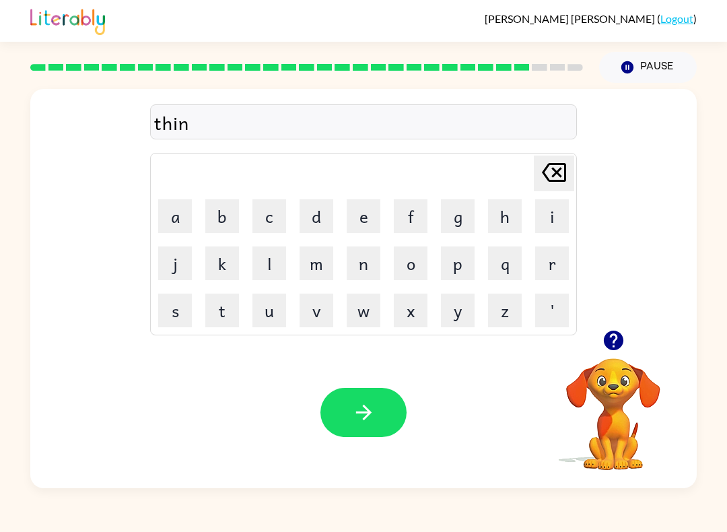
click at [358, 413] on icon "button" at bounding box center [362, 411] width 15 height 15
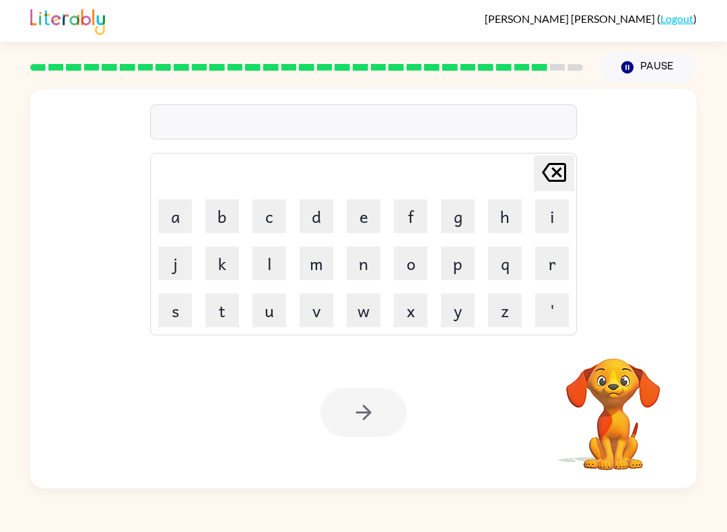
click at [180, 312] on button "s" at bounding box center [175, 310] width 34 height 34
click at [562, 225] on button "i" at bounding box center [552, 216] width 34 height 34
click at [279, 258] on button "l" at bounding box center [269, 263] width 34 height 34
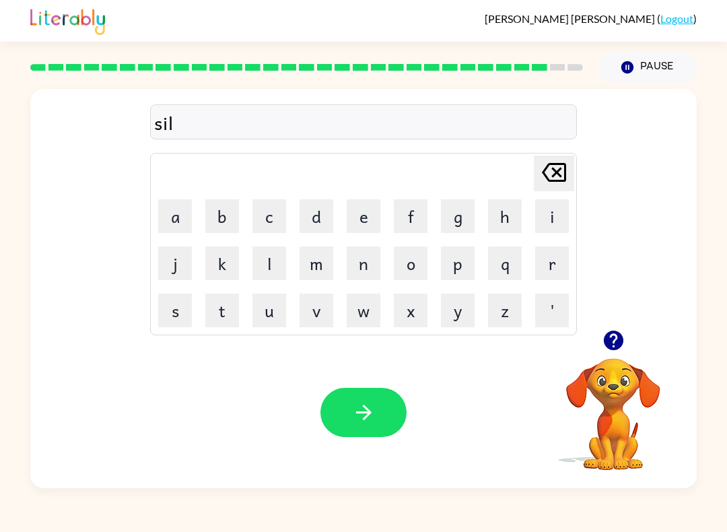
click at [316, 314] on button "v" at bounding box center [316, 310] width 34 height 34
click at [365, 221] on button "e" at bounding box center [363, 216] width 34 height 34
click at [552, 274] on button "r" at bounding box center [552, 263] width 34 height 34
click at [356, 309] on button "w" at bounding box center [363, 310] width 34 height 34
click at [354, 217] on button "e" at bounding box center [363, 216] width 34 height 34
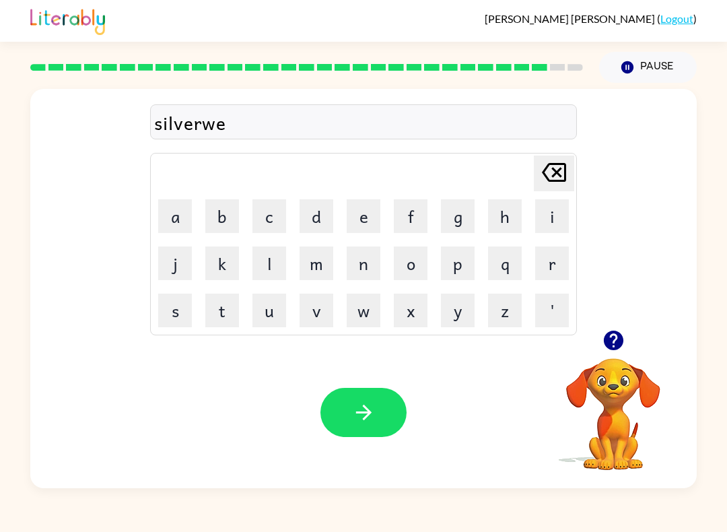
click at [270, 265] on button "l" at bounding box center [269, 263] width 34 height 34
click at [270, 264] on button "l" at bounding box center [269, 263] width 34 height 34
click at [353, 425] on button "button" at bounding box center [363, 412] width 86 height 49
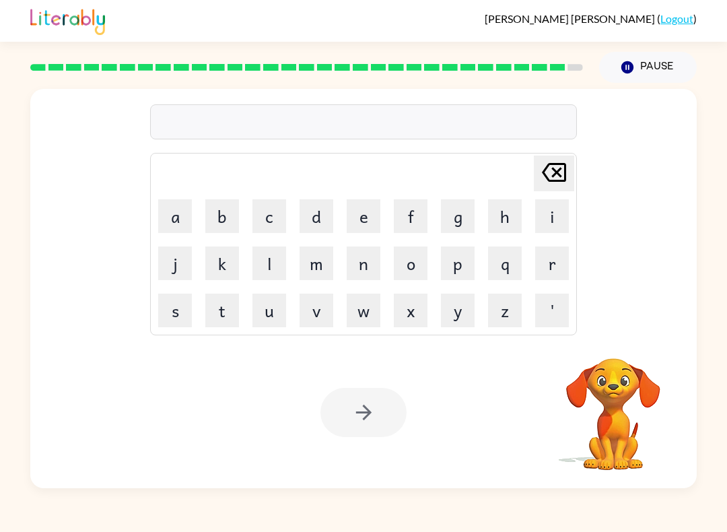
click at [266, 305] on button "u" at bounding box center [269, 310] width 34 height 34
click at [369, 273] on button "n" at bounding box center [363, 263] width 34 height 34
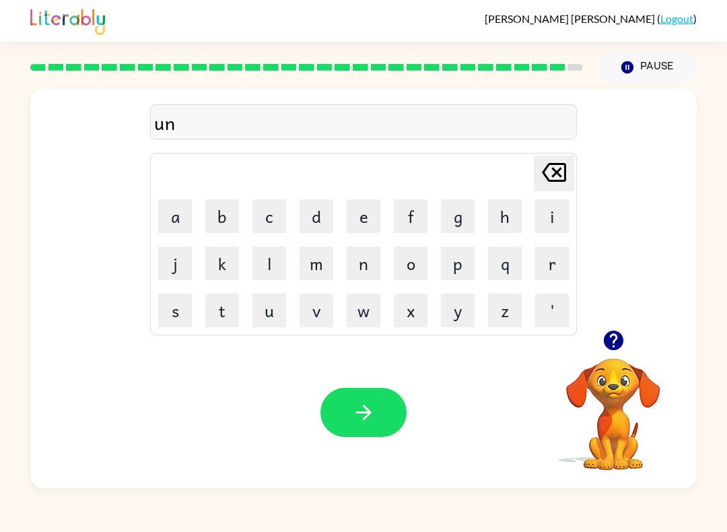
click at [190, 209] on button "a" at bounding box center [175, 216] width 34 height 34
click at [413, 227] on button "f" at bounding box center [411, 216] width 34 height 34
click at [554, 270] on button "r" at bounding box center [552, 263] width 34 height 34
click at [178, 213] on button "a" at bounding box center [175, 216] width 34 height 34
click at [538, 212] on button "i" at bounding box center [552, 216] width 34 height 34
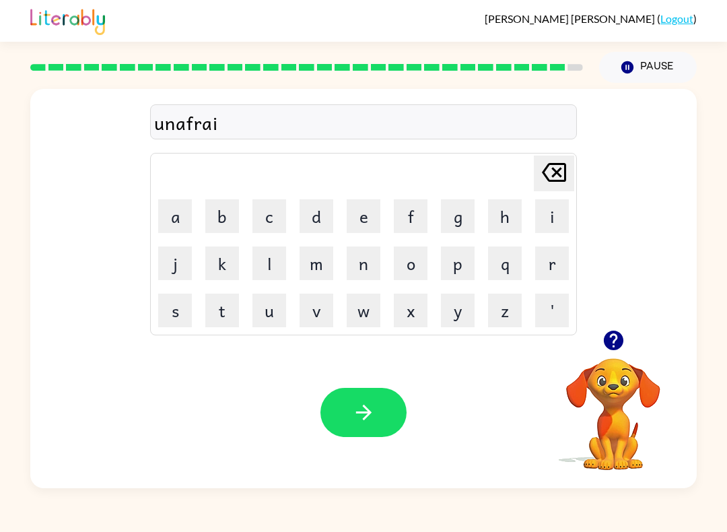
click at [321, 217] on button "d" at bounding box center [316, 216] width 34 height 34
click at [353, 402] on icon "button" at bounding box center [364, 412] width 24 height 24
